Goal: Task Accomplishment & Management: Complete application form

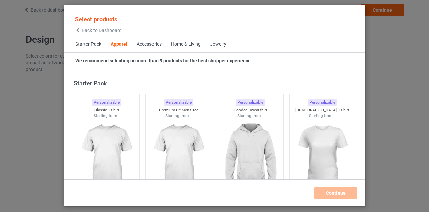
scroll to position [250, 0]
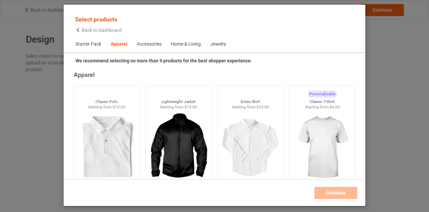
click at [75, 27] on div "Select products Back to Dashboard" at bounding box center [98, 23] width 47 height 17
click at [76, 29] on icon at bounding box center [78, 30] width 6 height 5
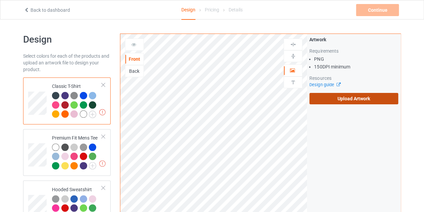
click at [333, 100] on label "Upload Artwork" at bounding box center [353, 98] width 89 height 11
click at [0, 0] on input "Upload Artwork" at bounding box center [0, 0] width 0 height 0
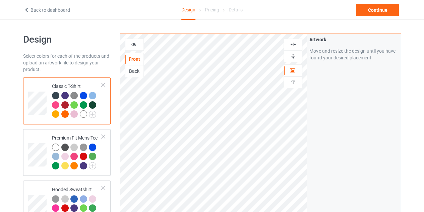
click at [133, 47] on div at bounding box center [134, 44] width 18 height 7
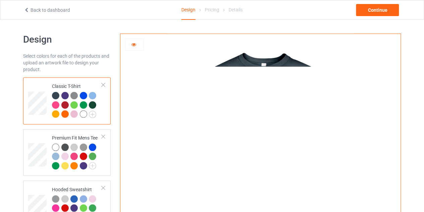
click at [136, 48] on div at bounding box center [134, 45] width 19 height 12
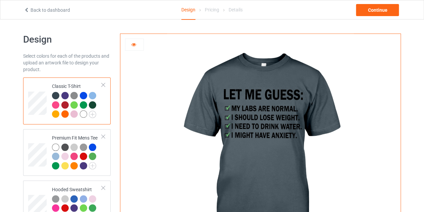
click at [135, 46] on icon at bounding box center [134, 43] width 6 height 5
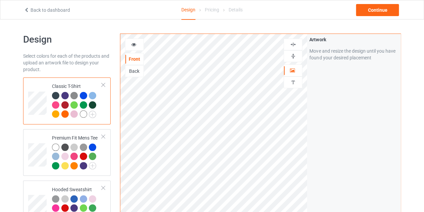
click at [131, 49] on div at bounding box center [134, 45] width 19 height 12
click at [135, 40] on div at bounding box center [134, 45] width 19 height 12
click at [135, 42] on icon at bounding box center [134, 43] width 6 height 5
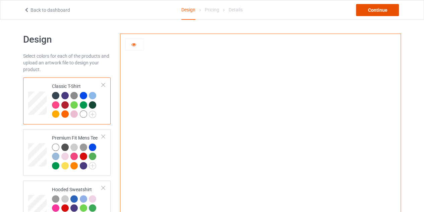
click at [370, 13] on div "Continue" at bounding box center [377, 10] width 43 height 12
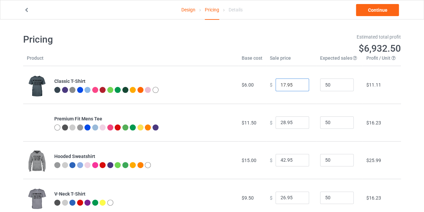
click at [296, 85] on input "17.95" at bounding box center [291, 84] width 33 height 13
type input "16.95"
click at [296, 85] on input "16.95" at bounding box center [291, 84] width 33 height 13
click at [363, 7] on link "Continue" at bounding box center [377, 10] width 43 height 12
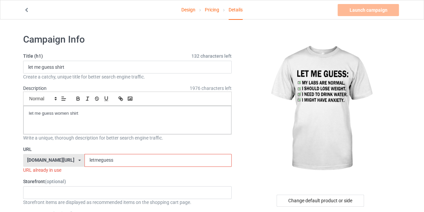
click at [122, 159] on input "letmeguess" at bounding box center [157, 160] width 147 height 13
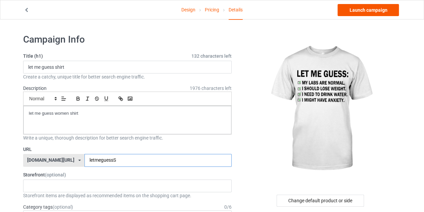
type input "letmeguessS"
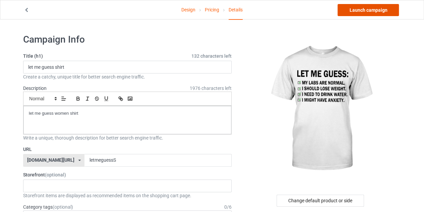
click at [359, 14] on link "Launch campaign" at bounding box center [367, 10] width 61 height 12
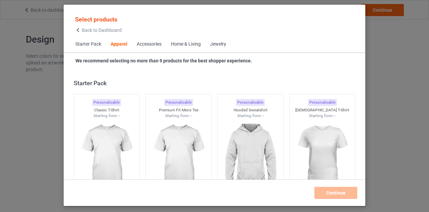
scroll to position [250, 0]
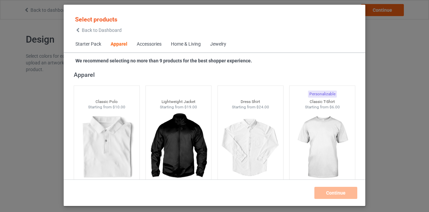
click at [79, 29] on icon at bounding box center [78, 30] width 6 height 5
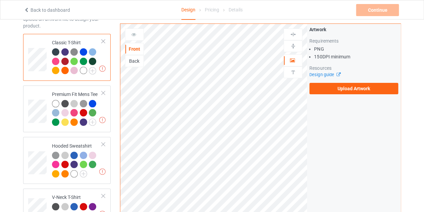
scroll to position [44, 0]
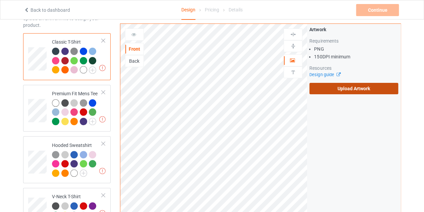
click at [348, 88] on label "Upload Artwork" at bounding box center [353, 88] width 89 height 11
click at [0, 0] on input "Upload Artwork" at bounding box center [0, 0] width 0 height 0
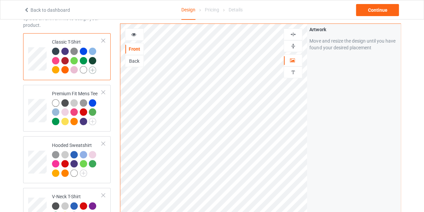
click at [91, 67] on img at bounding box center [92, 69] width 7 height 7
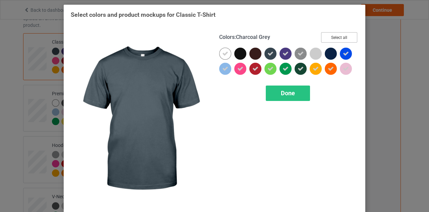
click at [324, 41] on button "Select all" at bounding box center [339, 37] width 36 height 10
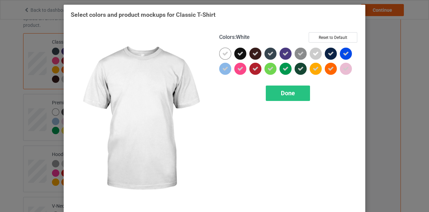
click at [222, 52] on icon at bounding box center [225, 54] width 6 height 6
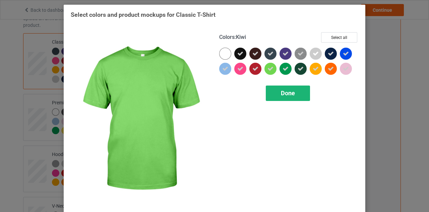
click at [285, 89] on span "Done" at bounding box center [288, 92] width 14 height 7
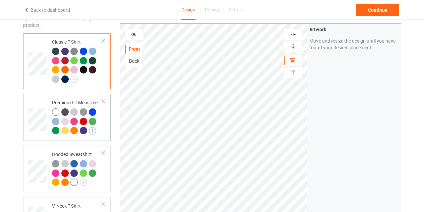
click at [92, 130] on img at bounding box center [92, 130] width 7 height 7
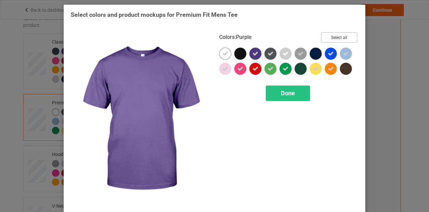
click at [332, 36] on button "Select all" at bounding box center [339, 37] width 36 height 10
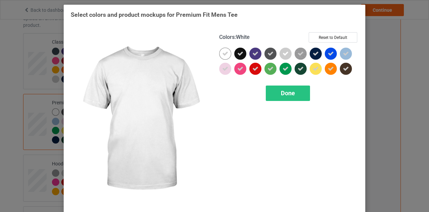
click at [224, 55] on icon at bounding box center [225, 54] width 6 height 6
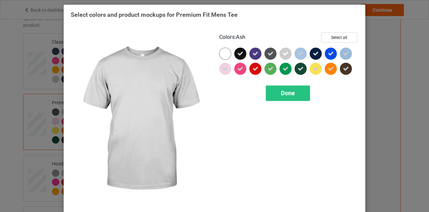
drag, startPoint x: 224, startPoint y: 68, endPoint x: 285, endPoint y: 54, distance: 63.3
click at [285, 54] on div at bounding box center [288, 63] width 139 height 30
click at [285, 54] on icon at bounding box center [285, 54] width 6 height 6
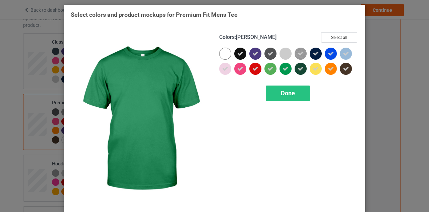
click at [288, 102] on div "Colors : [PERSON_NAME] Select all Done" at bounding box center [288, 118] width 148 height 183
click at [283, 96] on div "Done" at bounding box center [288, 92] width 44 height 15
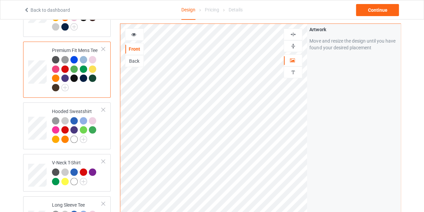
scroll to position [99, 0]
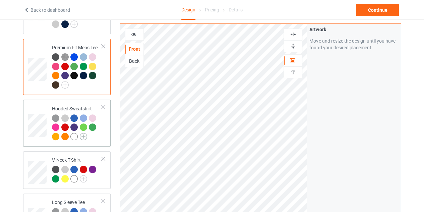
click at [83, 135] on img at bounding box center [83, 136] width 7 height 7
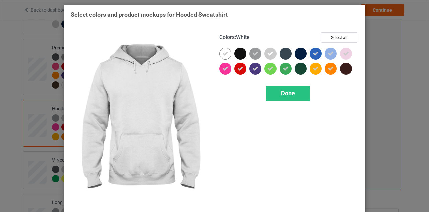
drag, startPoint x: 241, startPoint y: 54, endPoint x: 220, endPoint y: 54, distance: 20.8
click at [220, 54] on div at bounding box center [288, 63] width 139 height 30
click at [222, 54] on icon at bounding box center [225, 54] width 6 height 6
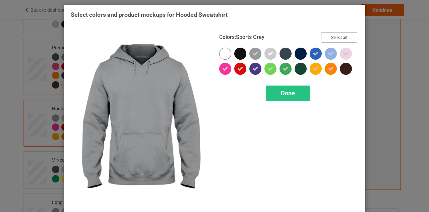
click at [323, 40] on button "Select all" at bounding box center [339, 37] width 36 height 10
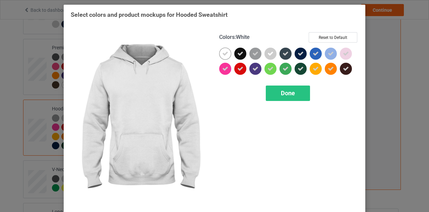
click at [226, 52] on div at bounding box center [225, 54] width 12 height 12
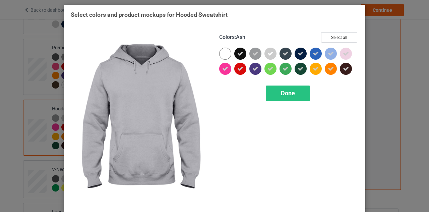
click at [267, 55] on icon at bounding box center [270, 54] width 6 height 6
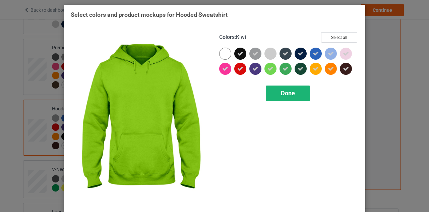
click at [283, 94] on span "Done" at bounding box center [288, 92] width 14 height 7
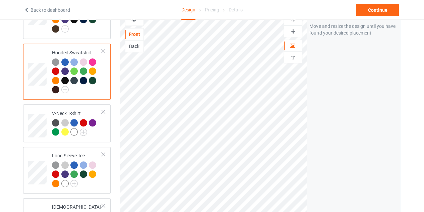
scroll to position [158, 0]
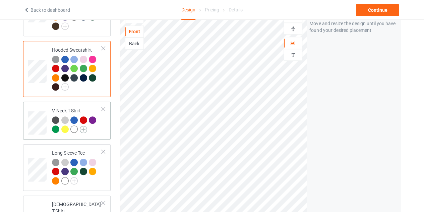
click at [83, 127] on img at bounding box center [83, 129] width 7 height 7
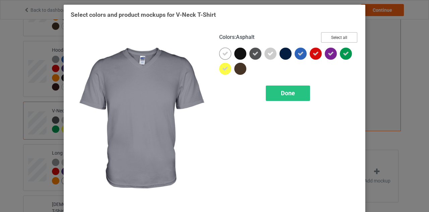
click at [336, 41] on button "Select all" at bounding box center [339, 37] width 36 height 10
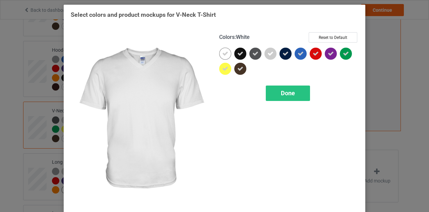
click at [226, 56] on div at bounding box center [225, 54] width 12 height 12
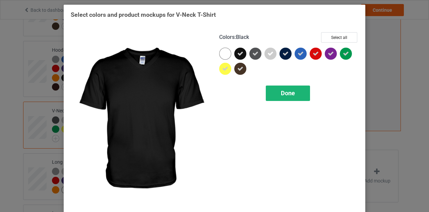
click at [285, 86] on div "Done" at bounding box center [288, 92] width 44 height 15
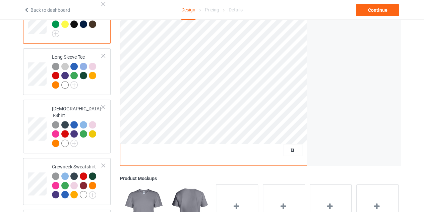
scroll to position [270, 0]
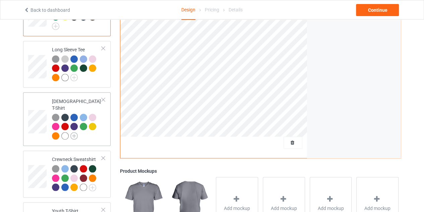
click at [72, 132] on img at bounding box center [73, 135] width 7 height 7
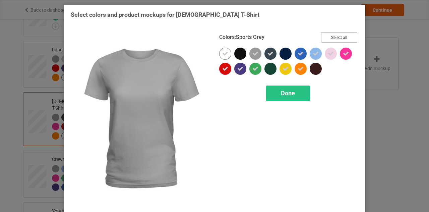
click at [344, 38] on button "Select all" at bounding box center [339, 37] width 36 height 10
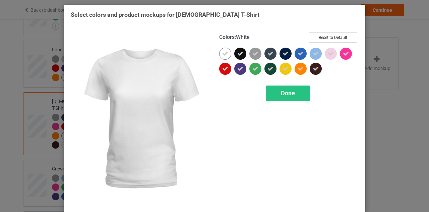
click at [222, 53] on icon at bounding box center [225, 54] width 6 height 6
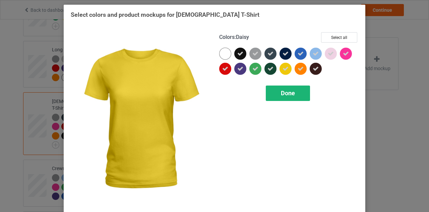
click at [289, 93] on span "Done" at bounding box center [288, 92] width 14 height 7
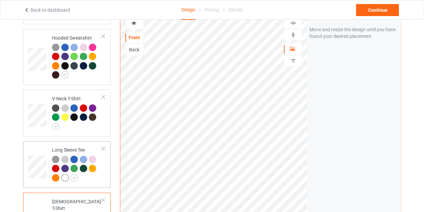
scroll to position [168, 0]
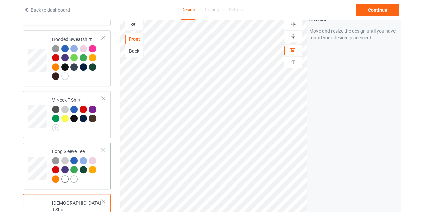
click at [73, 179] on img at bounding box center [73, 178] width 7 height 7
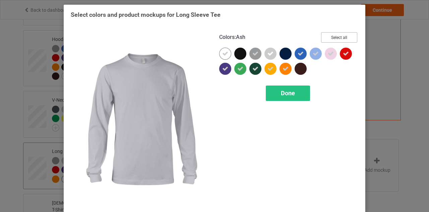
click at [333, 35] on button "Select all" at bounding box center [339, 37] width 36 height 10
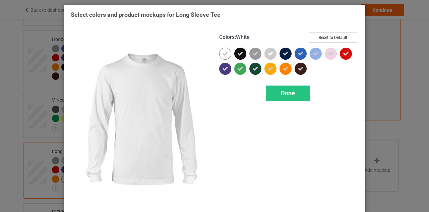
click at [222, 56] on icon at bounding box center [225, 54] width 6 height 6
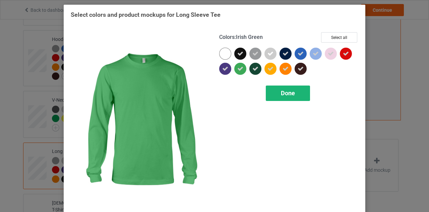
click at [272, 92] on div "Done" at bounding box center [288, 92] width 44 height 15
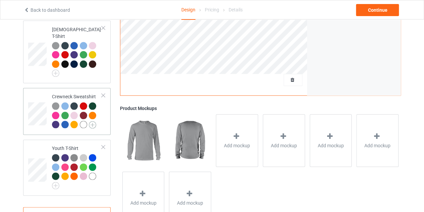
scroll to position [341, 0]
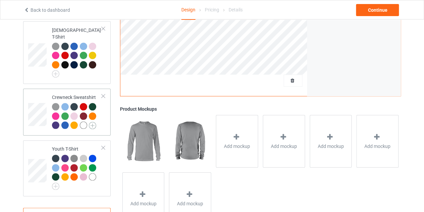
click at [95, 122] on img at bounding box center [92, 125] width 7 height 7
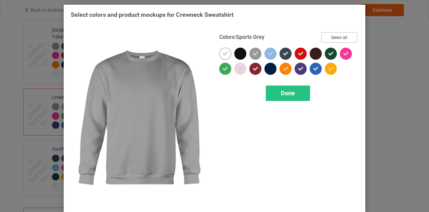
click at [329, 35] on button "Select all" at bounding box center [339, 37] width 36 height 10
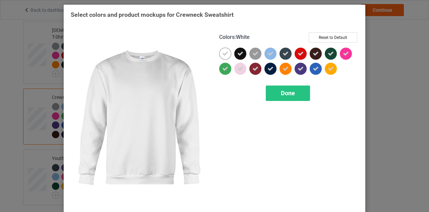
click at [223, 53] on icon at bounding box center [225, 54] width 6 height 6
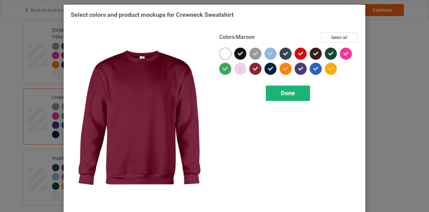
click at [273, 95] on div "Done" at bounding box center [288, 92] width 44 height 15
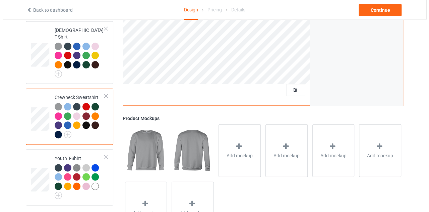
scroll to position [372, 0]
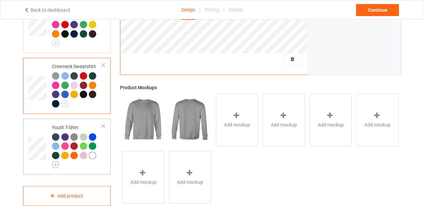
click at [57, 160] on img at bounding box center [55, 163] width 7 height 7
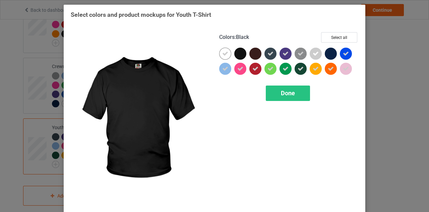
click at [242, 52] on div at bounding box center [240, 54] width 12 height 12
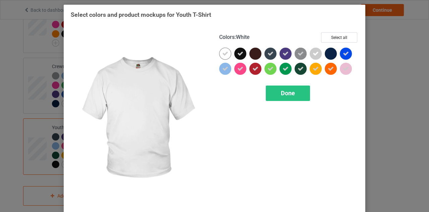
click at [227, 52] on div at bounding box center [225, 54] width 12 height 12
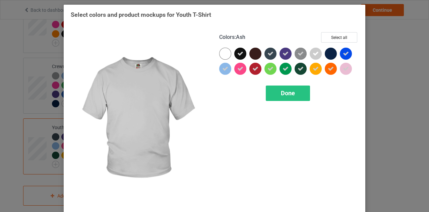
click at [313, 53] on icon at bounding box center [316, 54] width 6 height 6
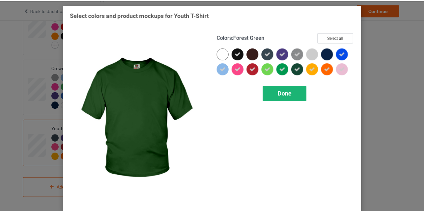
scroll to position [363, 0]
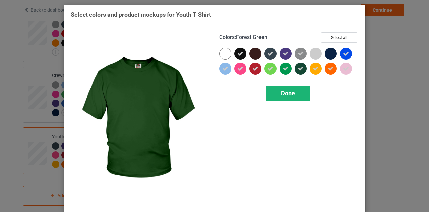
click at [291, 92] on span "Done" at bounding box center [288, 92] width 14 height 7
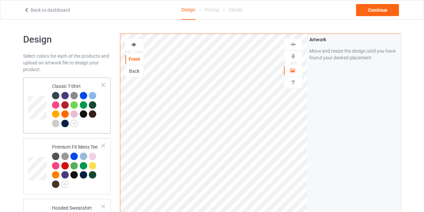
click at [44, 85] on td at bounding box center [38, 105] width 20 height 51
click at [139, 45] on div at bounding box center [134, 44] width 18 height 7
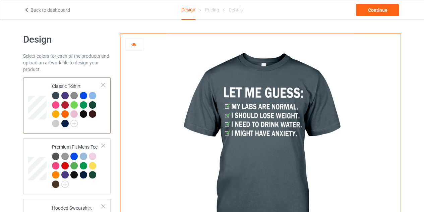
click at [85, 113] on div at bounding box center [83, 113] width 7 height 7
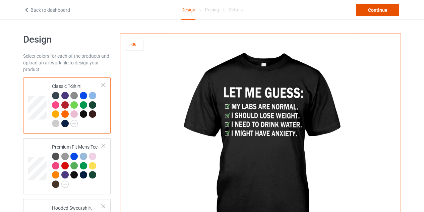
click at [377, 8] on div "Continue" at bounding box center [377, 10] width 43 height 12
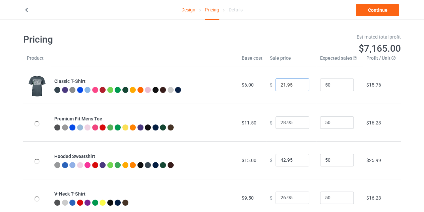
click at [297, 87] on input "21.95" at bounding box center [291, 84] width 33 height 13
click at [297, 87] on input "20.95" at bounding box center [291, 84] width 33 height 13
click at [297, 87] on input "19.95" at bounding box center [291, 84] width 33 height 13
click at [297, 87] on input "18.95" at bounding box center [291, 84] width 33 height 13
click at [297, 87] on input "17.95" at bounding box center [291, 84] width 33 height 13
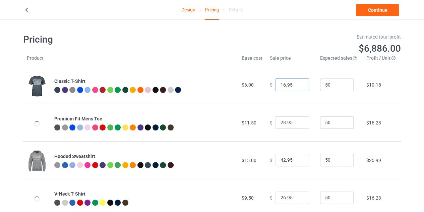
type input "16.95"
click at [297, 87] on input "16.95" at bounding box center [291, 84] width 33 height 13
click at [375, 12] on link "Continue" at bounding box center [377, 10] width 43 height 12
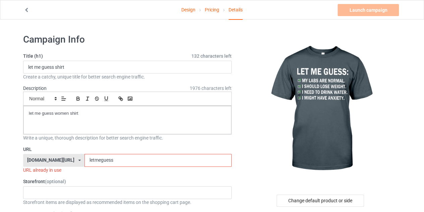
click at [103, 159] on input "letmeguess" at bounding box center [157, 160] width 147 height 13
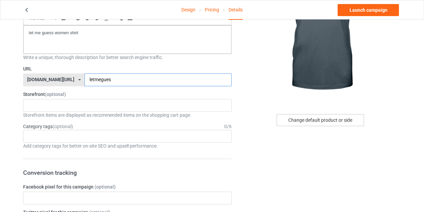
scroll to position [82, 0]
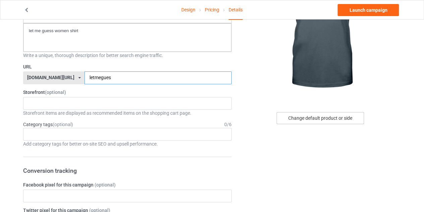
type input "letmegues"
click at [312, 121] on div "Change default product or side" at bounding box center [319, 118] width 87 height 12
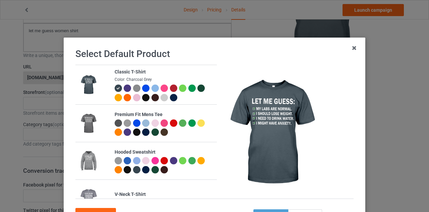
click at [135, 89] on img at bounding box center [136, 87] width 7 height 7
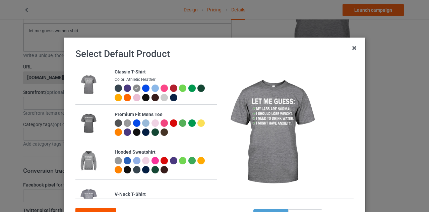
click at [102, 208] on div "Confirm" at bounding box center [95, 214] width 41 height 12
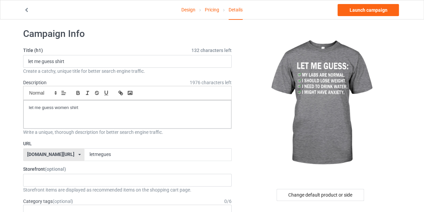
scroll to position [4, 0]
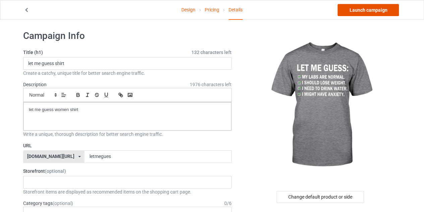
click at [364, 11] on link "Launch campaign" at bounding box center [367, 10] width 61 height 12
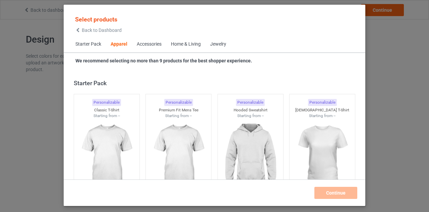
scroll to position [250, 0]
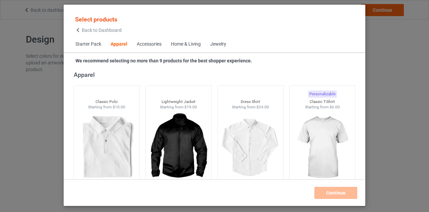
click at [77, 28] on icon at bounding box center [78, 30] width 6 height 5
